Goal: Task Accomplishment & Management: Manage account settings

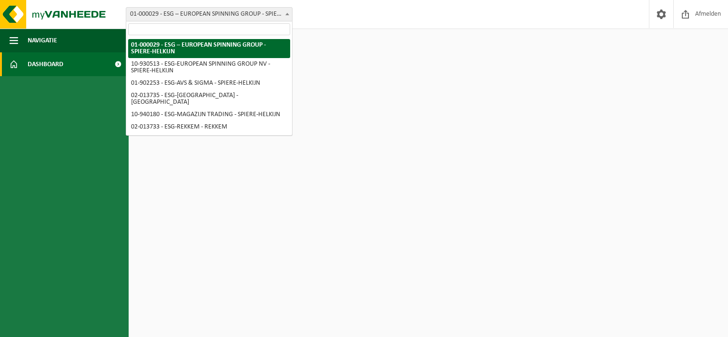
click at [275, 11] on span "01-000029 - ESG – EUROPEAN SPINNING GROUP - SPIERE-HELKIJN" at bounding box center [209, 14] width 166 height 13
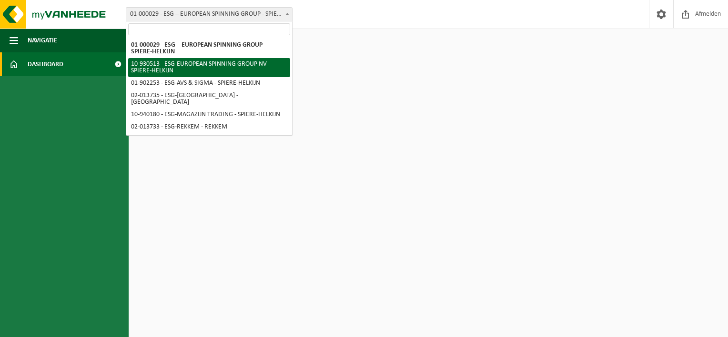
select select "134375"
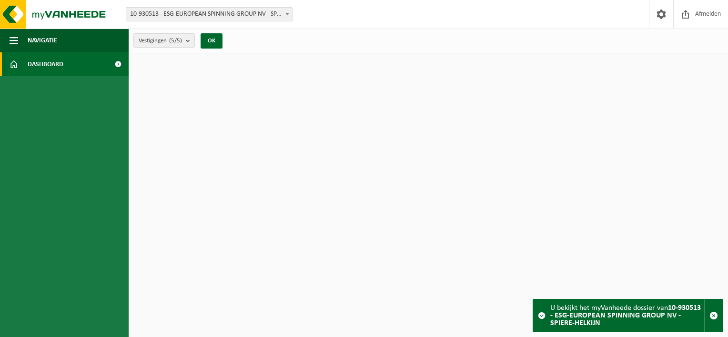
click at [194, 90] on html "Vestiging: 01-000029 - ESG – EUROPEAN SPINNING GROUP - SPIERE-HELKIJN 10-930513…" at bounding box center [364, 168] width 728 height 337
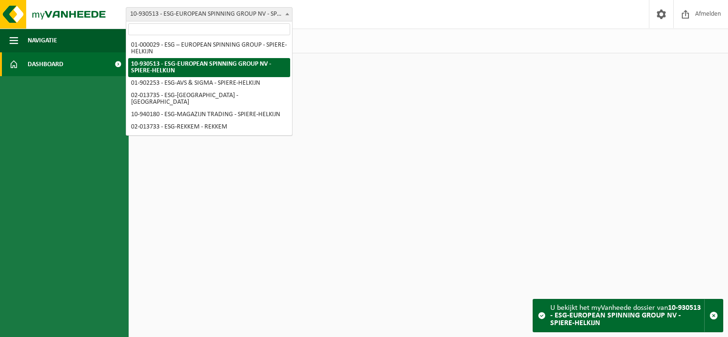
click at [192, 16] on span "10-930513 - ESG-EUROPEAN SPINNING GROUP NV - SPIERE-HELKIJN" at bounding box center [209, 14] width 166 height 13
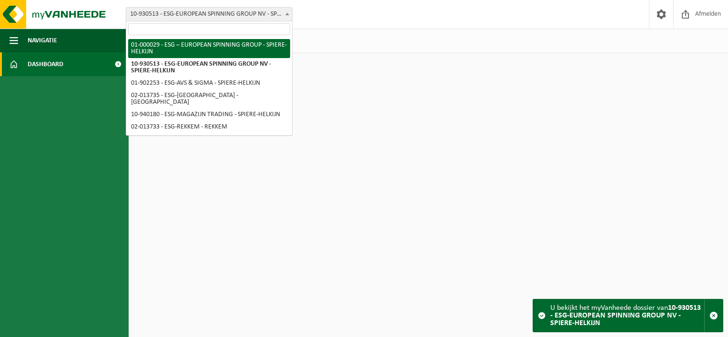
select select "14703"
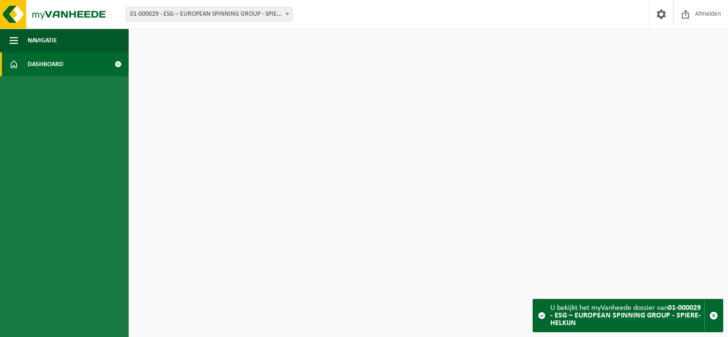
click at [232, 106] on html "Vestiging: 01-000029 - ESG – EUROPEAN SPINNING GROUP - SPIERE-HELKIJN 10-930513…" at bounding box center [364, 168] width 728 height 337
click at [715, 317] on span "button" at bounding box center [714, 316] width 9 height 9
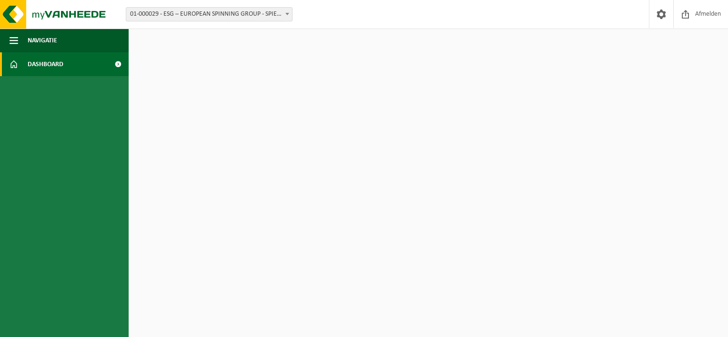
click at [200, 10] on span "01-000029 - ESG – EUROPEAN SPINNING GROUP - SPIERE-HELKIJN" at bounding box center [209, 14] width 166 height 13
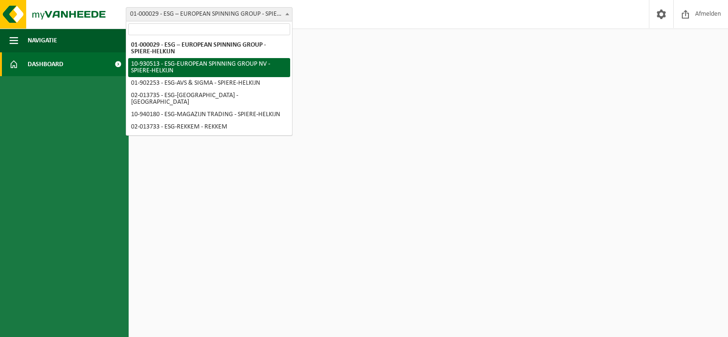
select select "134375"
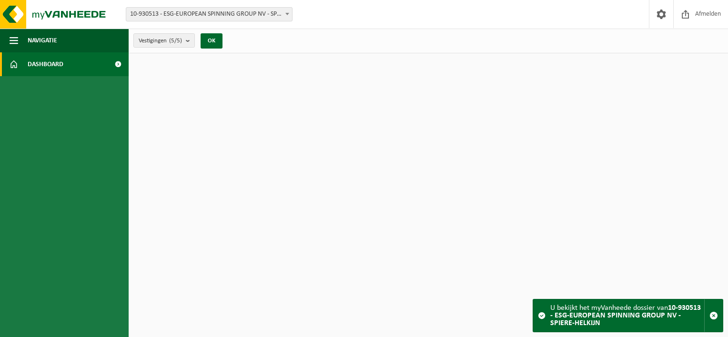
click at [278, 16] on span "10-930513 - ESG-EUROPEAN SPINNING GROUP NV - SPIERE-HELKIJN" at bounding box center [209, 14] width 166 height 13
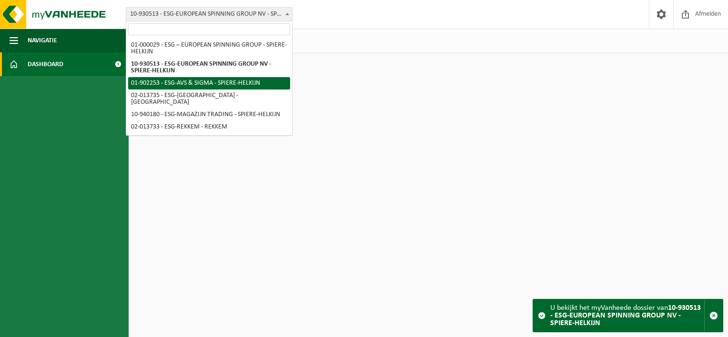
select select "14706"
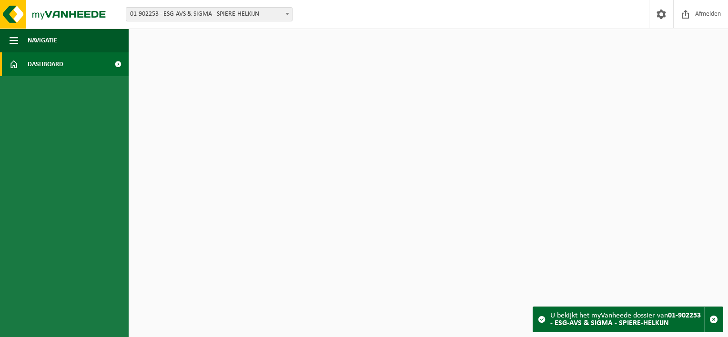
click at [243, 11] on span "01-902253 - ESG-AVS & SIGMA - SPIERE-HELKIJN" at bounding box center [209, 14] width 166 height 13
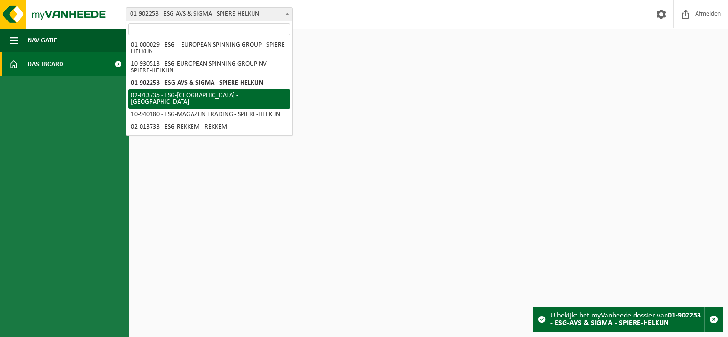
select select "14711"
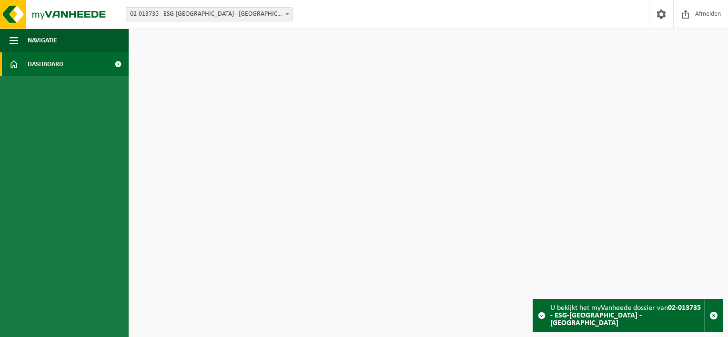
click at [224, 13] on span "02-013735 - ESG-[GEOGRAPHIC_DATA] - [GEOGRAPHIC_DATA]" at bounding box center [209, 14] width 166 height 13
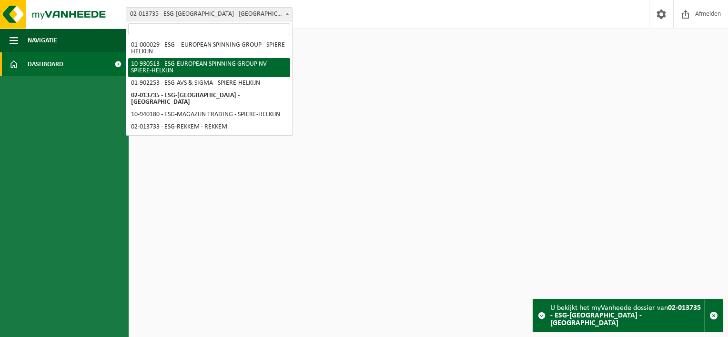
select select "134375"
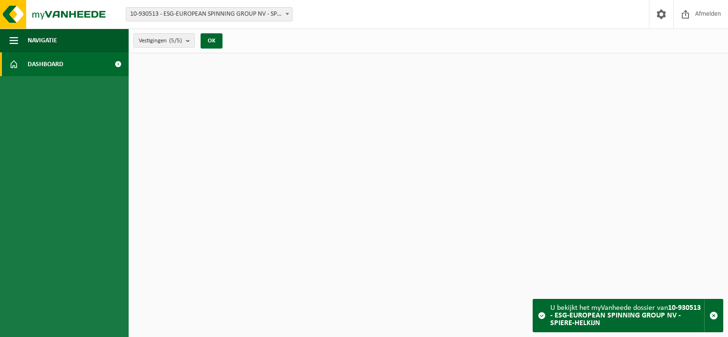
click at [364, 128] on html "Vestiging: 01-000029 - ESG – EUROPEAN SPINNING GROUP - SPIERE-HELKIJN 10-930513…" at bounding box center [364, 168] width 728 height 337
click at [217, 17] on span "10-930513 - ESG-EUROPEAN SPINNING GROUP NV - SPIERE-HELKIJN" at bounding box center [209, 14] width 166 height 13
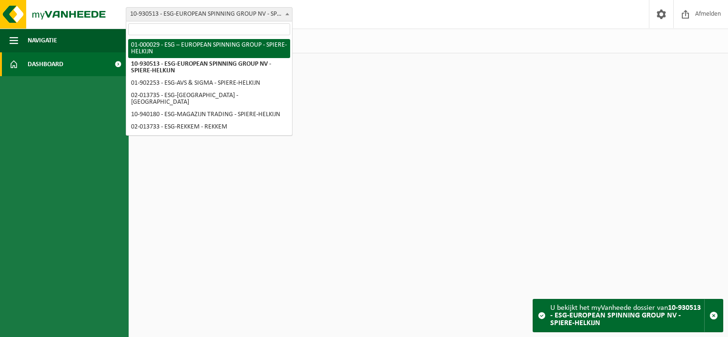
select select "14703"
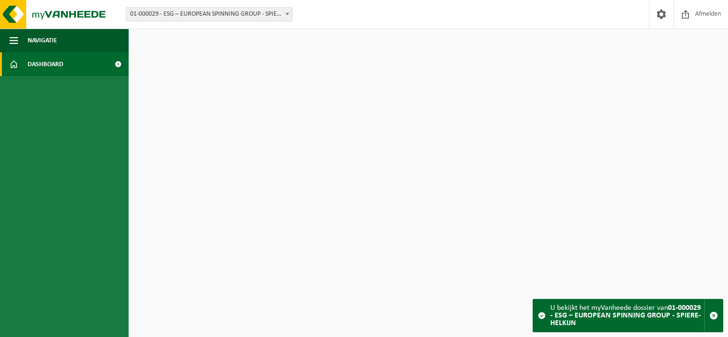
click at [216, 88] on html "Vestiging: 01-000029 - ESG – EUROPEAN SPINNING GROUP - SPIERE-HELKIJN 10-930513…" at bounding box center [364, 168] width 728 height 337
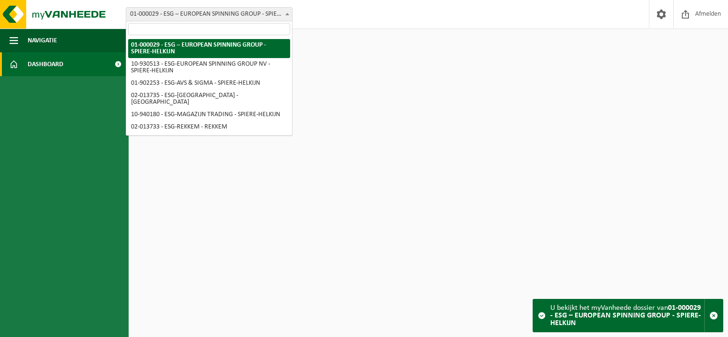
click at [222, 20] on span "01-000029 - ESG – EUROPEAN SPINNING GROUP - SPIERE-HELKIJN" at bounding box center [209, 14] width 166 height 13
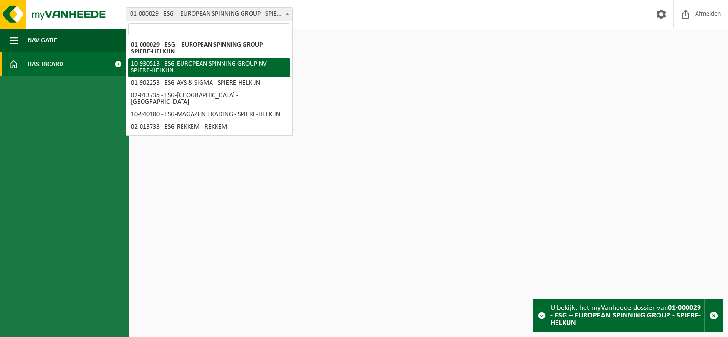
select select "134375"
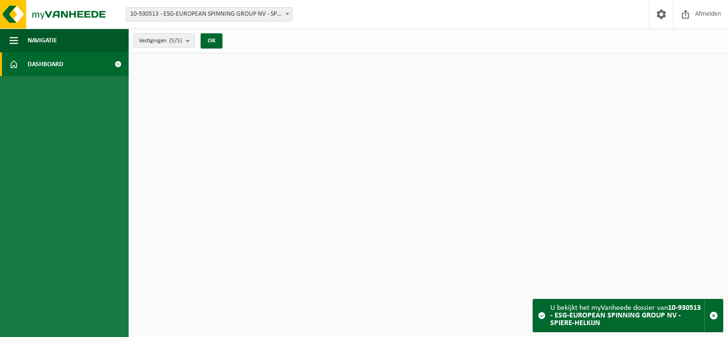
click at [200, 74] on html "Vestiging: 01-000029 - ESG – EUROPEAN SPINNING GROUP - SPIERE-HELKIJN 10-930513…" at bounding box center [364, 168] width 728 height 337
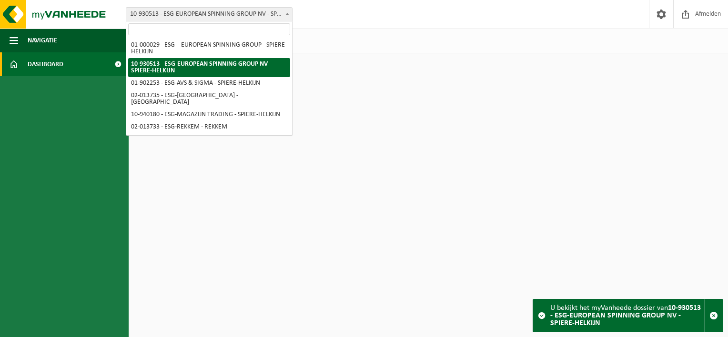
click at [221, 15] on span "10-930513 - ESG-EUROPEAN SPINNING GROUP NV - SPIERE-HELKIJN" at bounding box center [209, 14] width 166 height 13
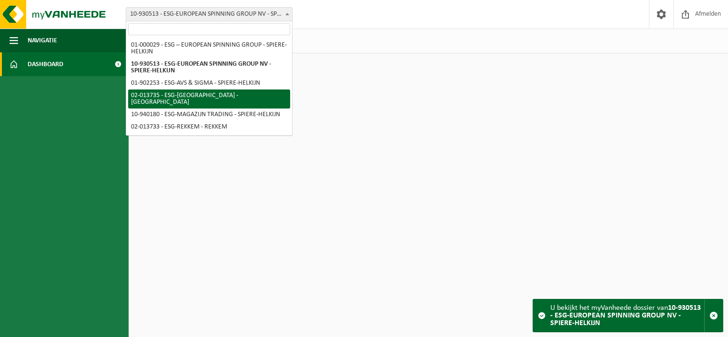
select select "14711"
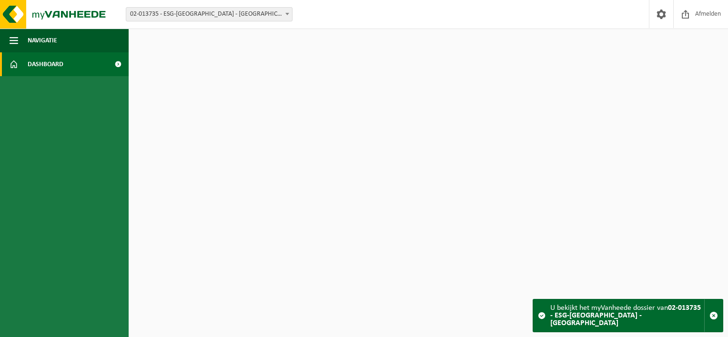
click at [202, 23] on div "Vestiging: 01-000029 - ESG – EUROPEAN SPINNING GROUP - SPIERE-HELKIJN 10-930513…" at bounding box center [364, 14] width 728 height 29
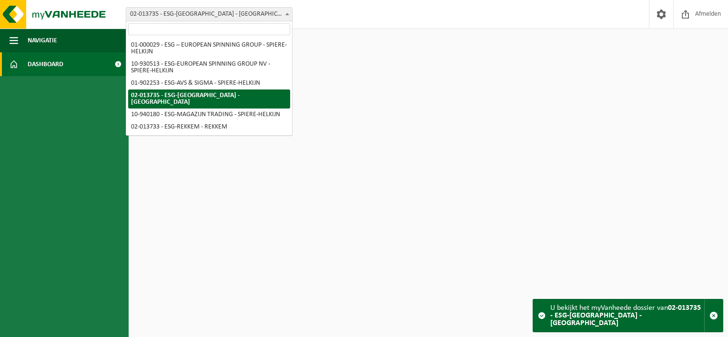
click at [202, 16] on span "02-013735 - ESG-[GEOGRAPHIC_DATA] - [GEOGRAPHIC_DATA]" at bounding box center [209, 14] width 166 height 13
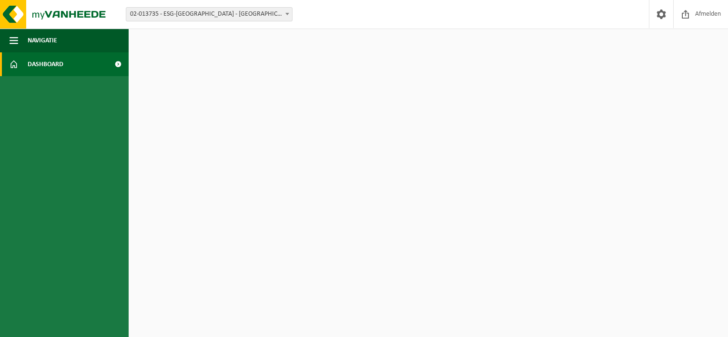
click at [224, 14] on span "02-013735 - ESG-[GEOGRAPHIC_DATA] - [GEOGRAPHIC_DATA]" at bounding box center [209, 14] width 166 height 13
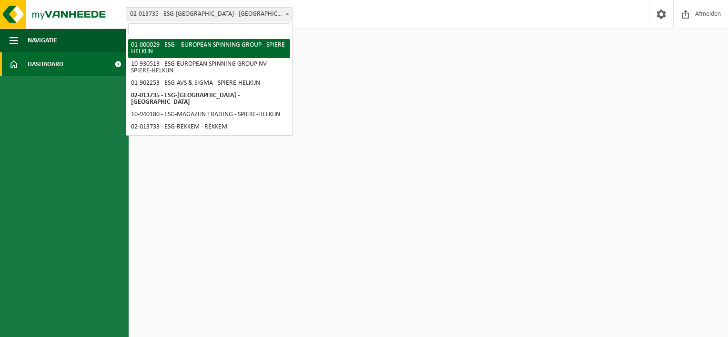
select select "14703"
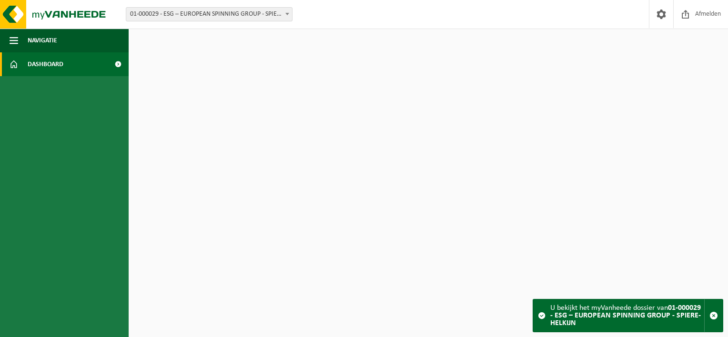
click at [233, 14] on span "01-000029 - ESG – EUROPEAN SPINNING GROUP - SPIERE-HELKIJN" at bounding box center [209, 14] width 166 height 13
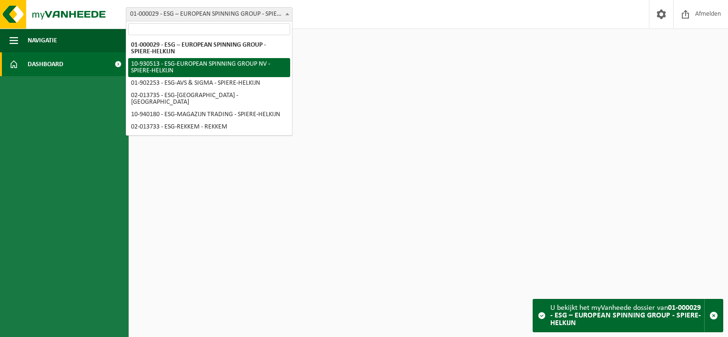
select select "134375"
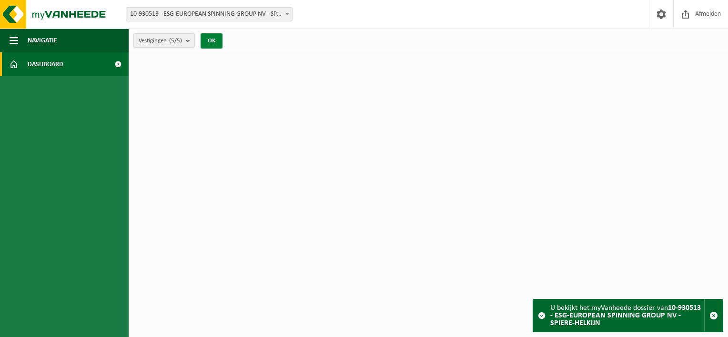
click at [207, 42] on button "OK" at bounding box center [212, 40] width 22 height 15
